Goal: Transaction & Acquisition: Purchase product/service

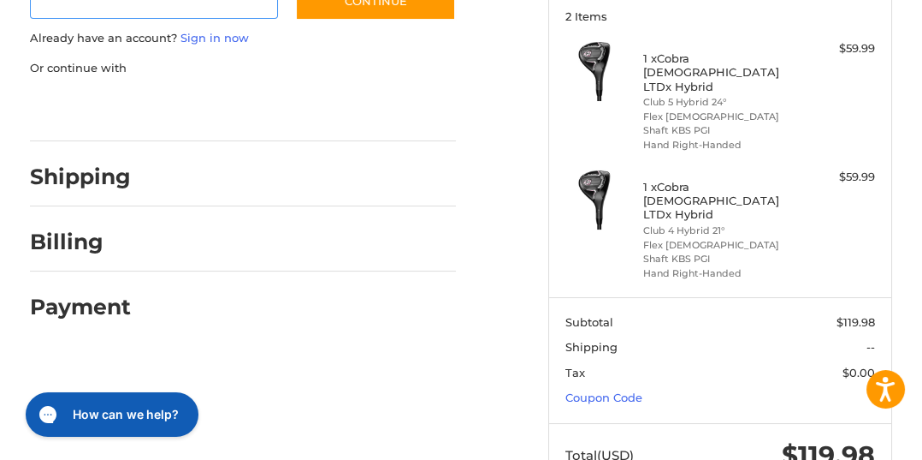
scroll to position [246, 0]
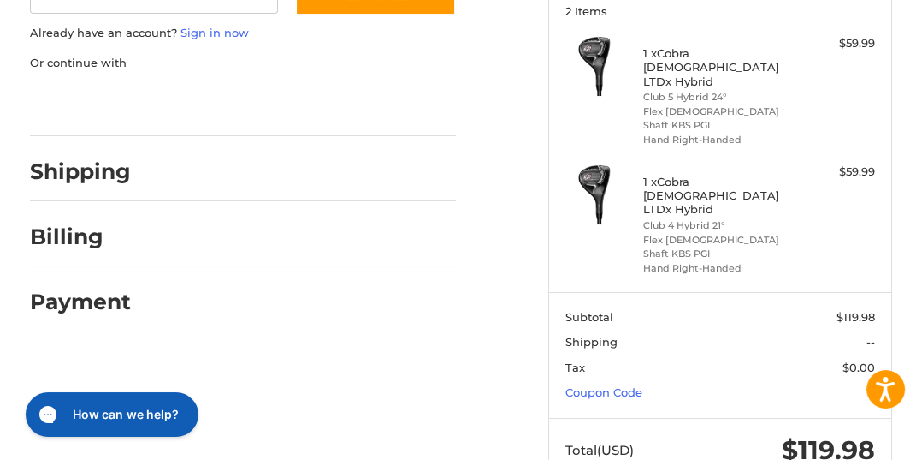
click at [635, 353] on section "Subtotal $119.98 Shipping -- Tax $0.00 Coupon Code" at bounding box center [720, 355] width 343 height 126
click at [620, 354] on section "Subtotal $119.98 Shipping -- Tax $0.00 Coupon Code" at bounding box center [720, 355] width 343 height 126
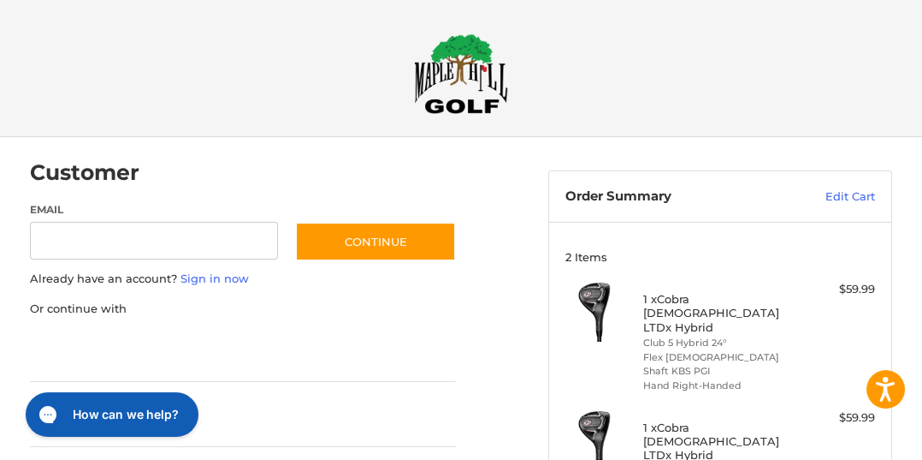
scroll to position [191, 0]
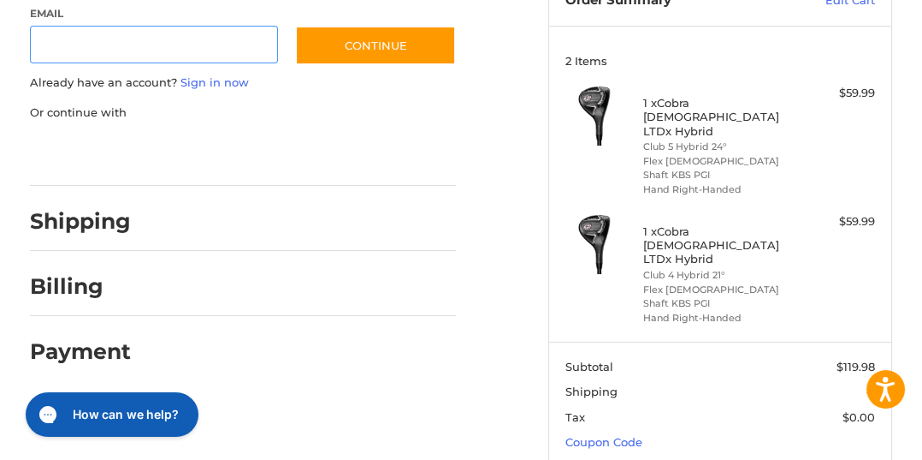
scroll to position [246, 0]
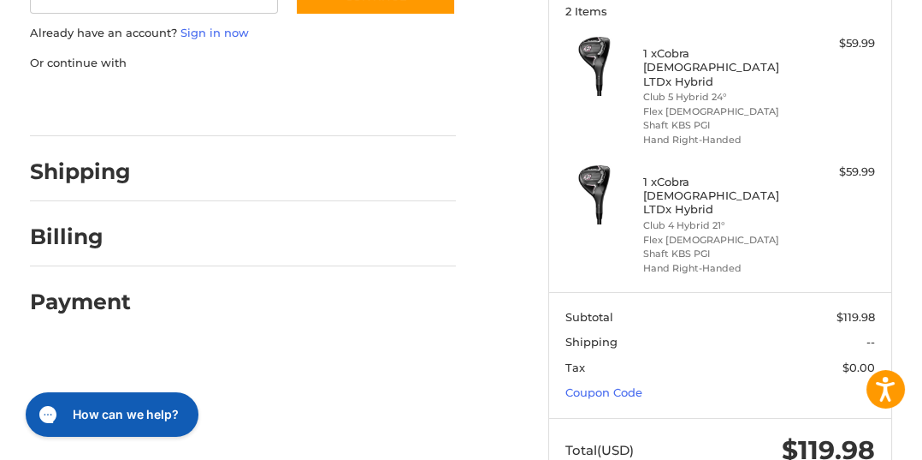
click at [655, 335] on section "Subtotal $119.98 Shipping -- Tax $0.00 Coupon Code" at bounding box center [720, 355] width 343 height 126
click at [631, 385] on link "Coupon Code" at bounding box center [604, 392] width 77 height 14
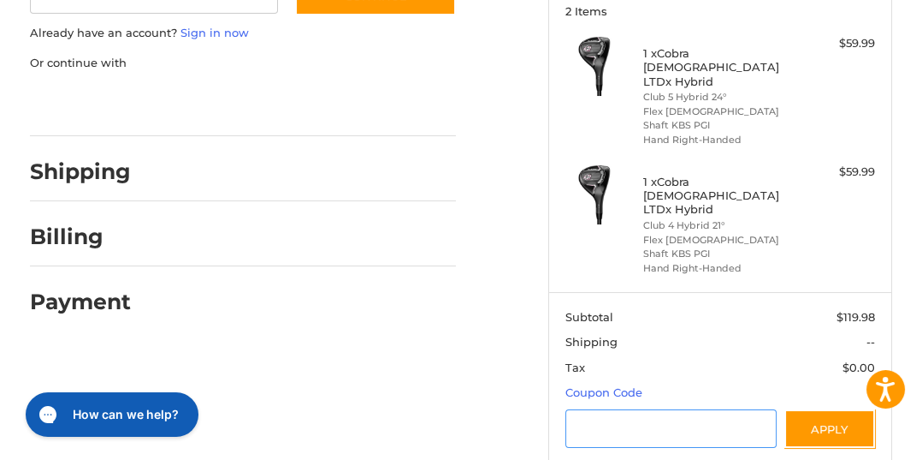
click at [650, 409] on input "Gift Certificate or Coupon Code" at bounding box center [671, 428] width 211 height 39
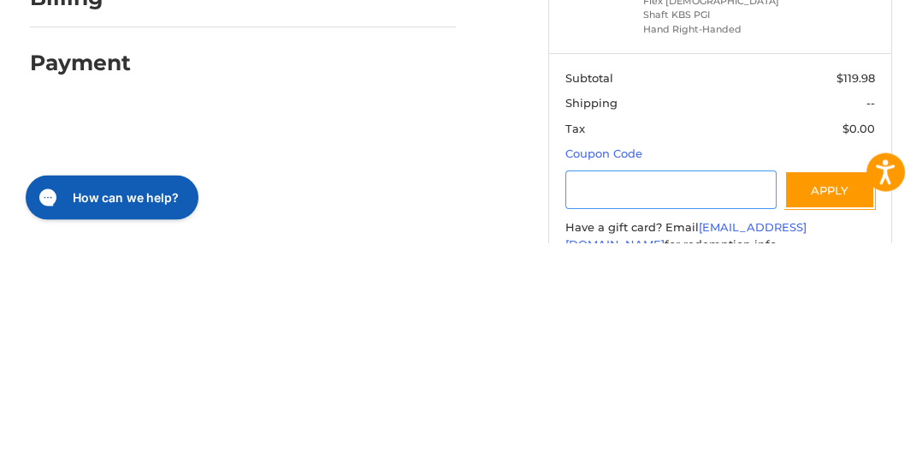
scroll to position [279, 0]
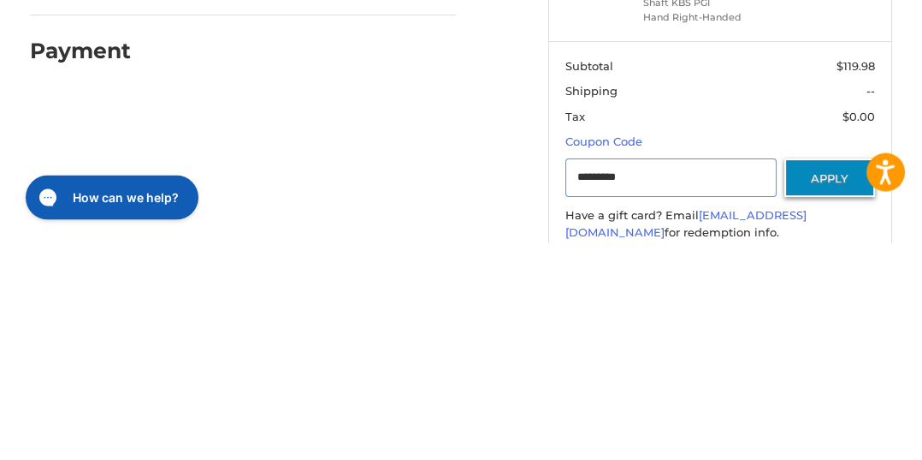
type input "*********"
click at [835, 376] on button "Apply" at bounding box center [830, 395] width 91 height 39
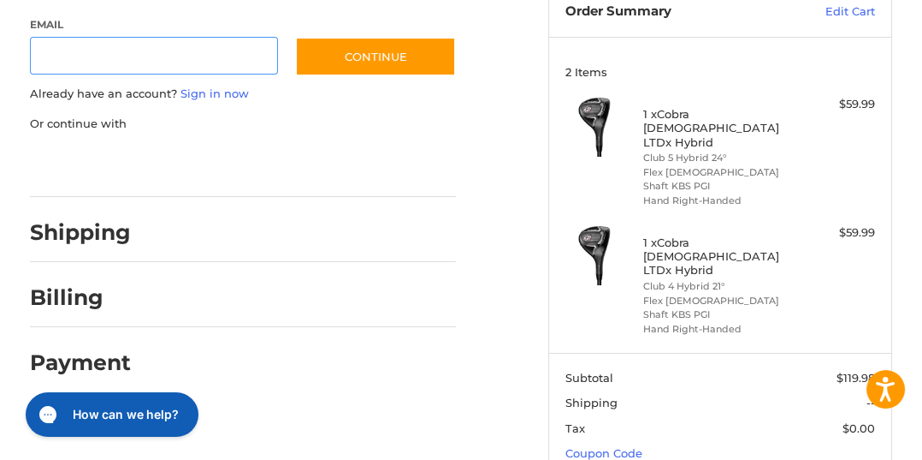
scroll to position [246, 0]
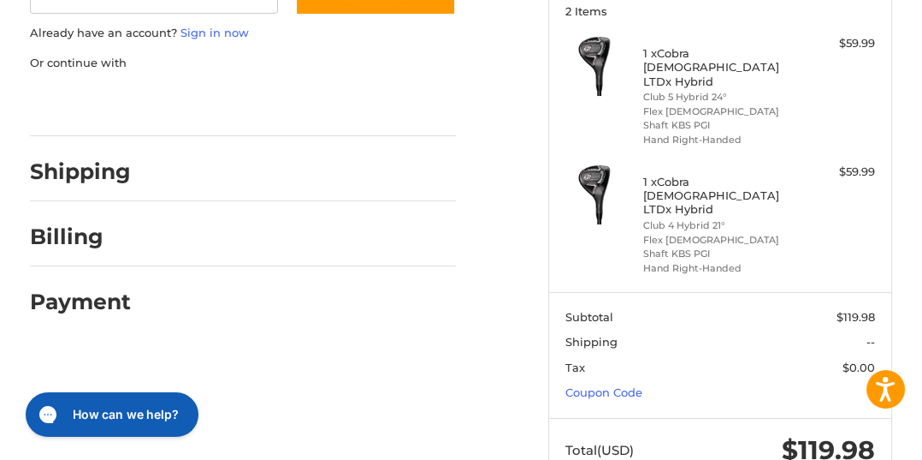
click at [657, 347] on section "Subtotal $119.98 Shipping -- Tax $0.00 Coupon Code" at bounding box center [720, 355] width 343 height 126
click at [617, 385] on link "Coupon Code" at bounding box center [604, 392] width 77 height 14
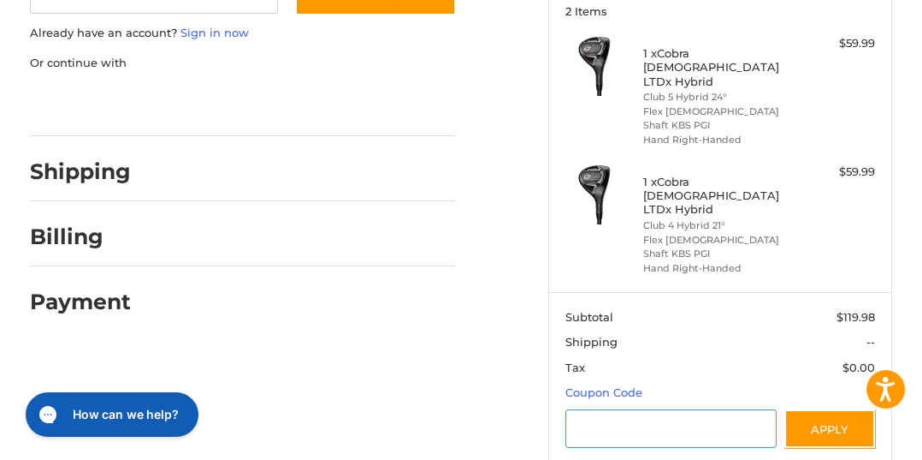
click at [652, 409] on input "Gift Certificate or Coupon Code" at bounding box center [671, 428] width 211 height 39
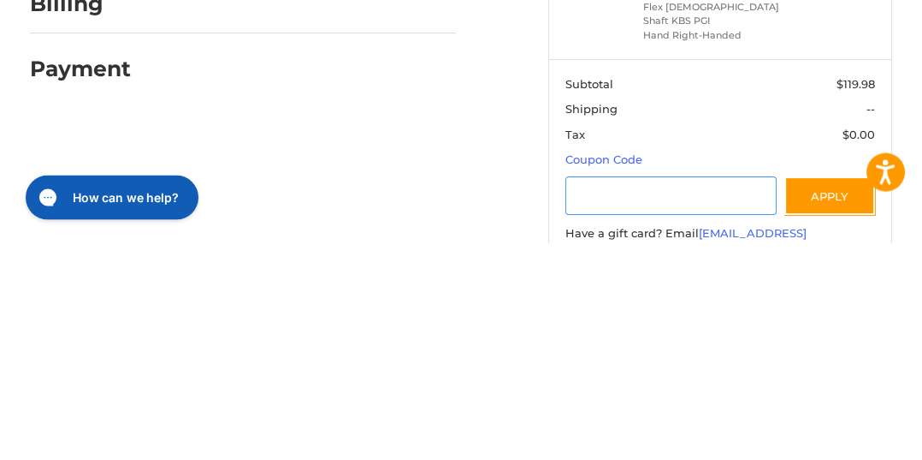
scroll to position [279, 0]
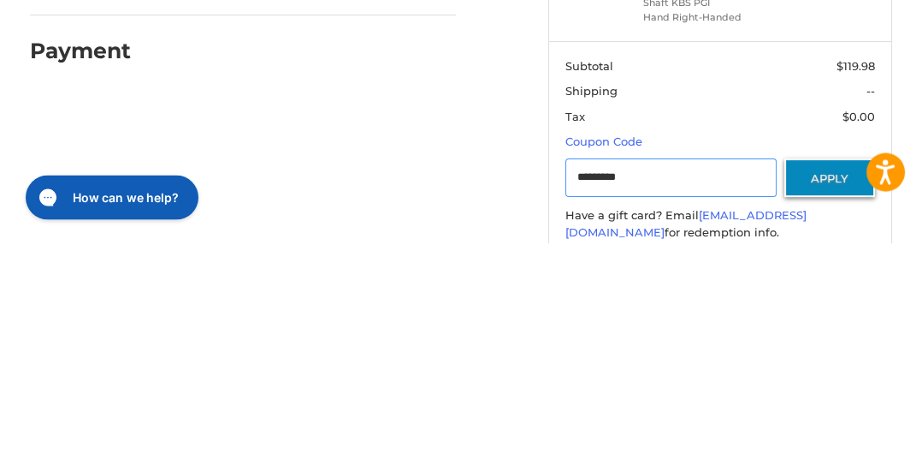
type input "*********"
click at [840, 376] on button "Apply" at bounding box center [830, 395] width 91 height 39
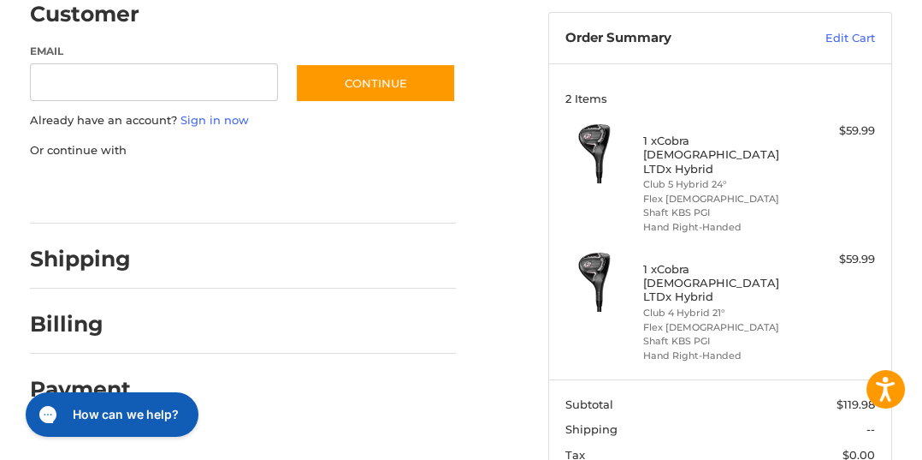
scroll to position [181, 0]
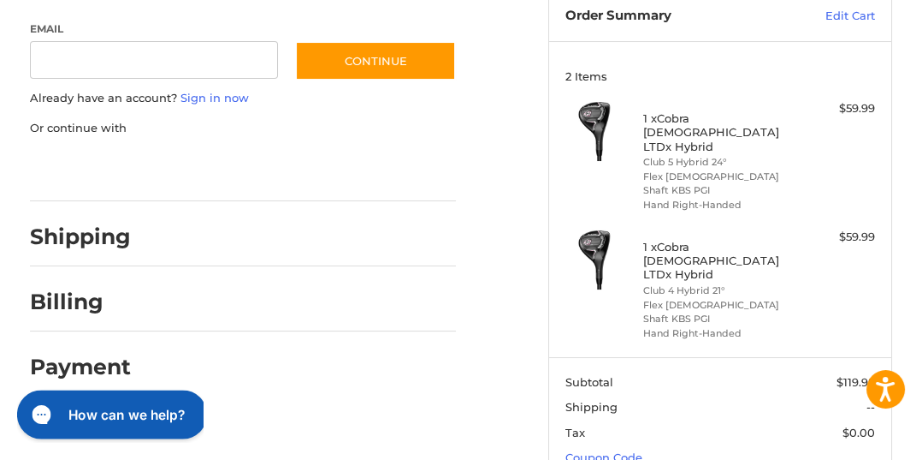
click at [146, 413] on h2 "How can we help?" at bounding box center [126, 414] width 116 height 19
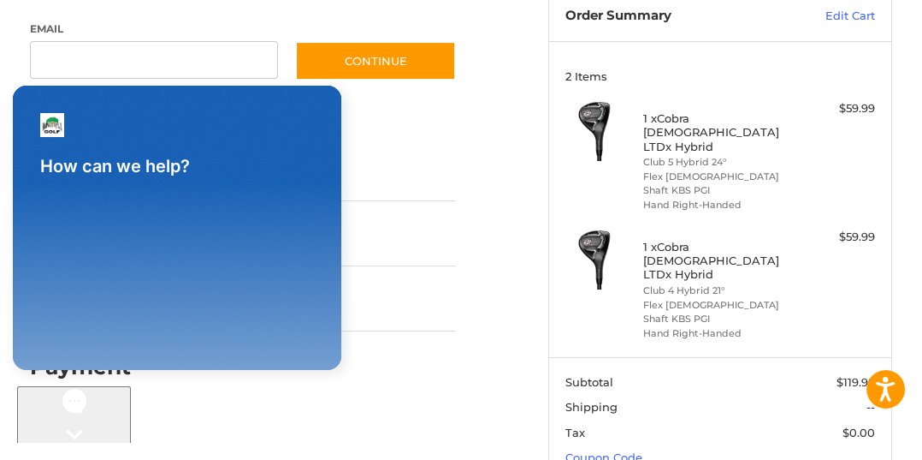
scroll to position [0, 0]
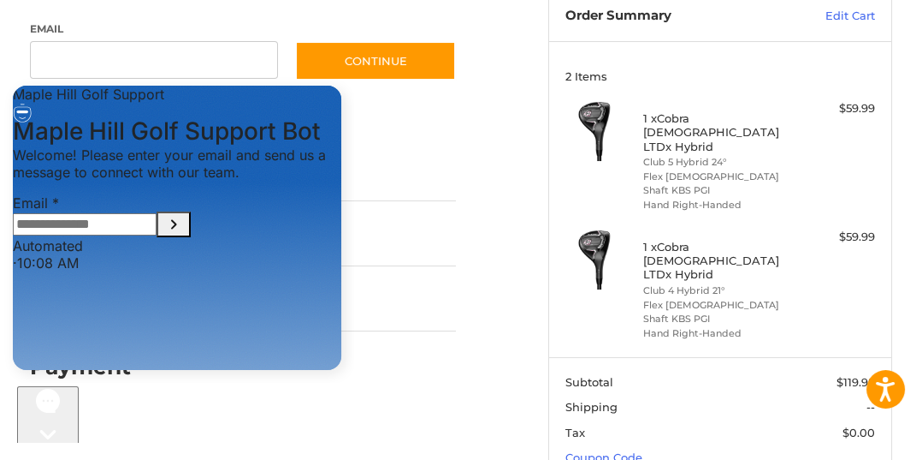
click at [157, 235] on input "Email" at bounding box center [85, 224] width 144 height 22
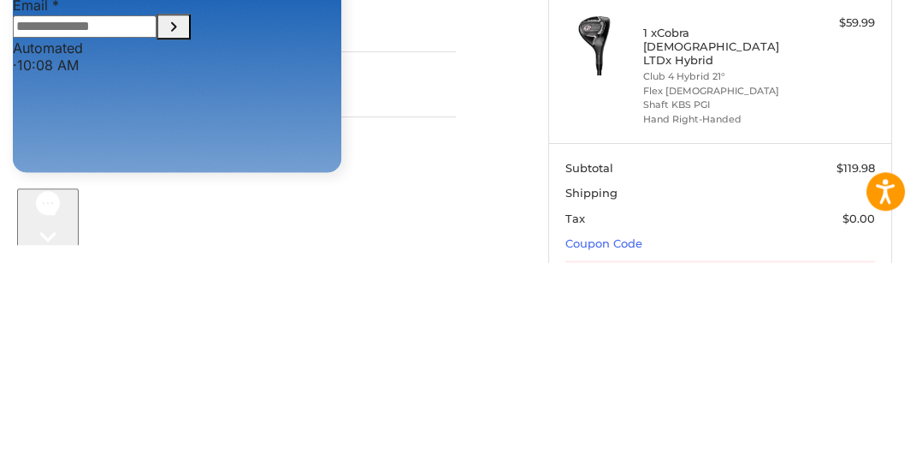
scroll to position [197, 0]
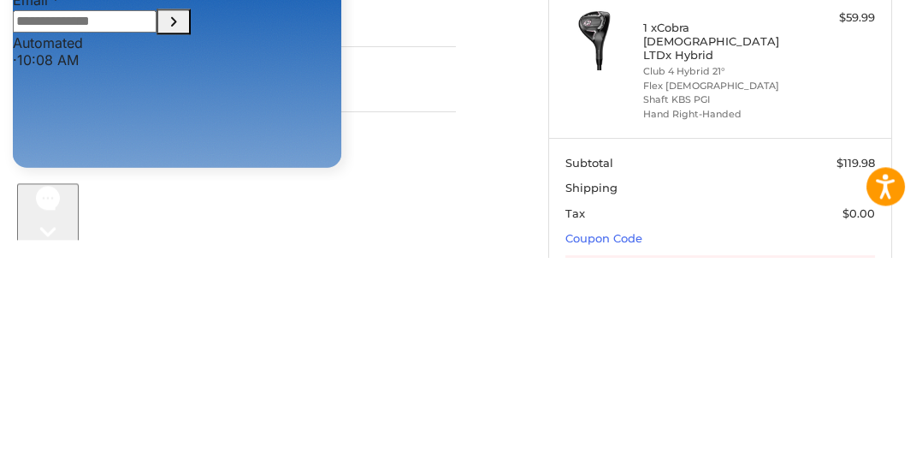
type input "**********"
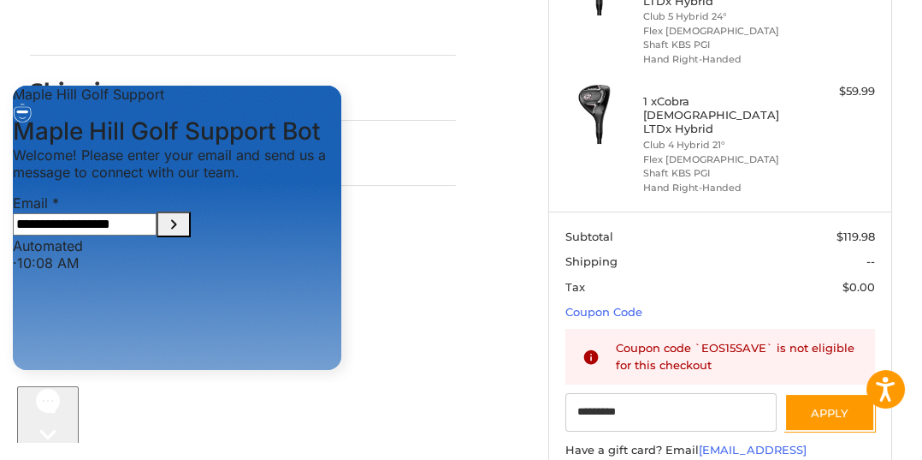
scroll to position [329, 0]
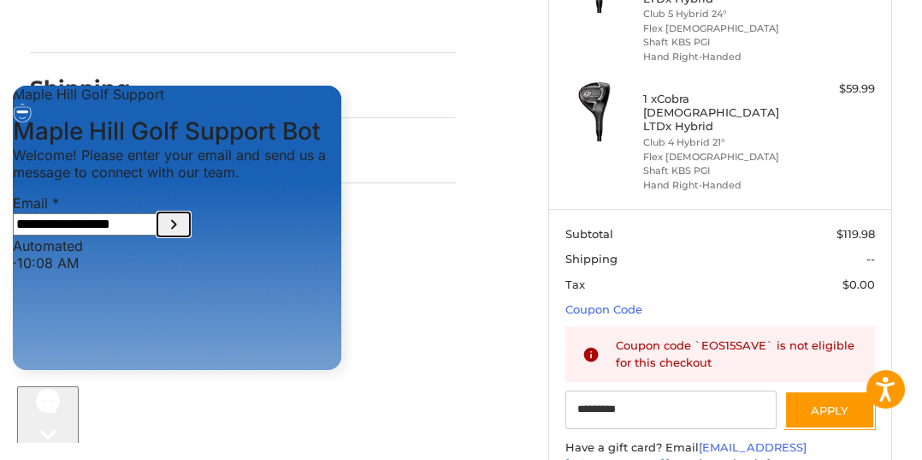
click at [184, 234] on icon "Submit Email" at bounding box center [173, 224] width 21 height 21
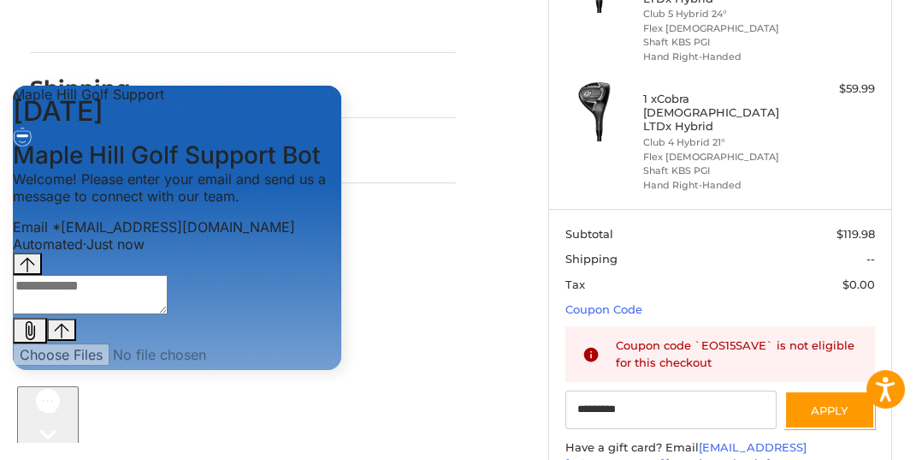
scroll to position [107, 0]
click at [111, 314] on textarea "live chat message input" at bounding box center [90, 294] width 155 height 39
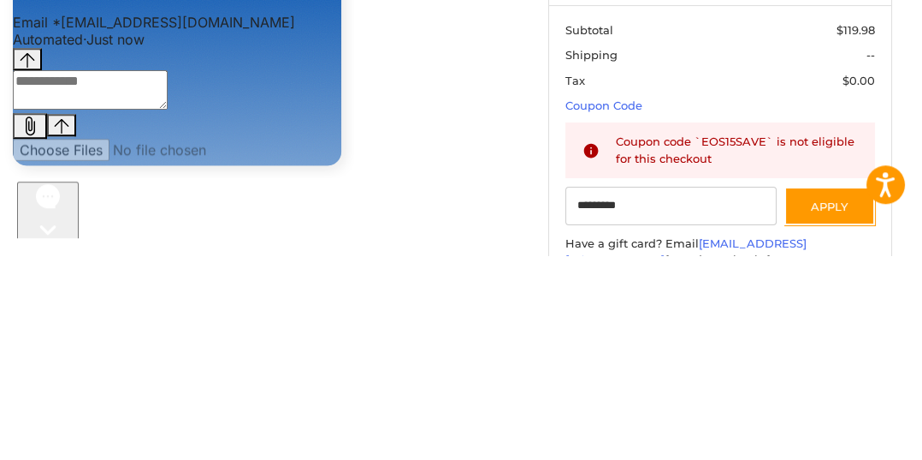
scroll to position [329, 0]
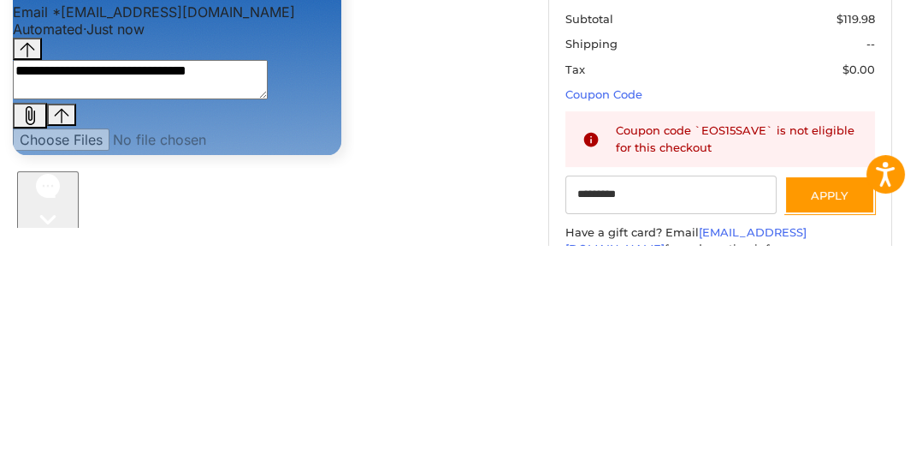
type textarea "**********"
click at [76, 122] on button "Send message" at bounding box center [61, 115] width 29 height 23
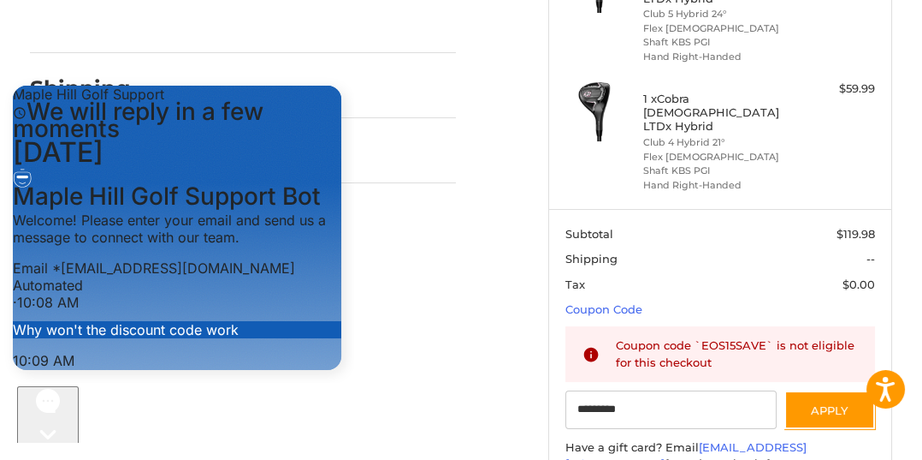
scroll to position [296, 0]
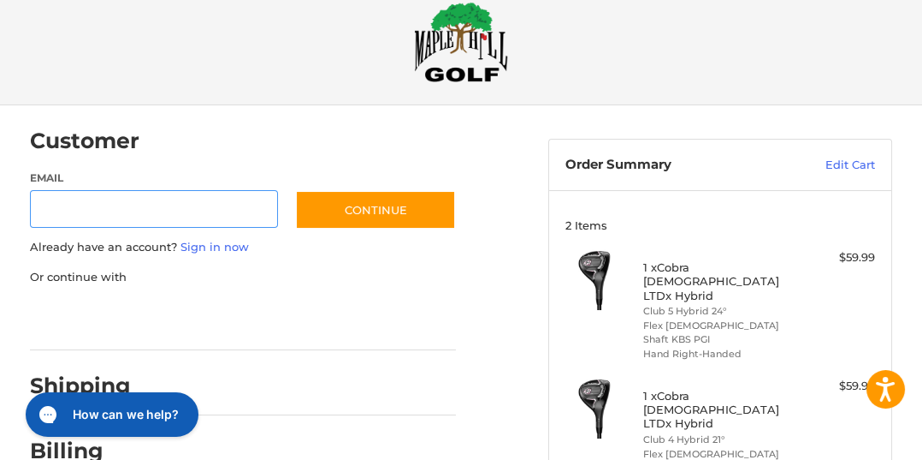
scroll to position [246, 0]
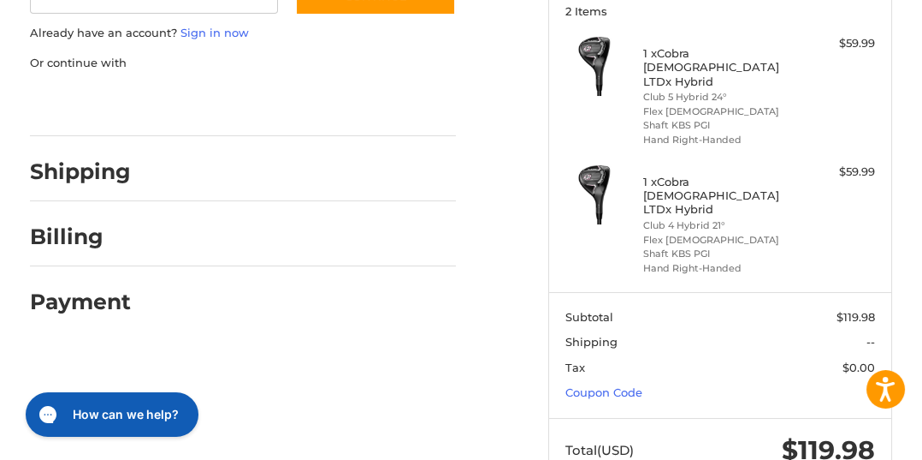
click at [669, 346] on section "Subtotal $119.98 Shipping -- Tax $0.00 Coupon Code" at bounding box center [720, 355] width 343 height 126
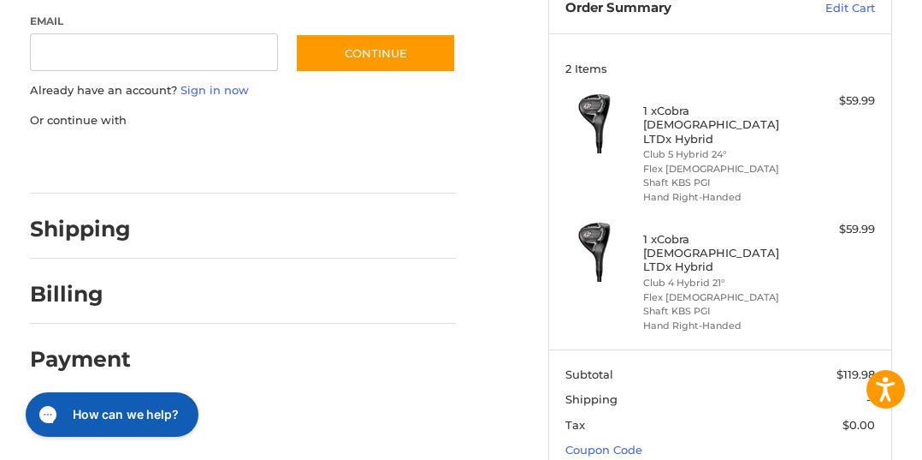
scroll to position [166, 0]
